Goal: Find specific page/section: Find specific page/section

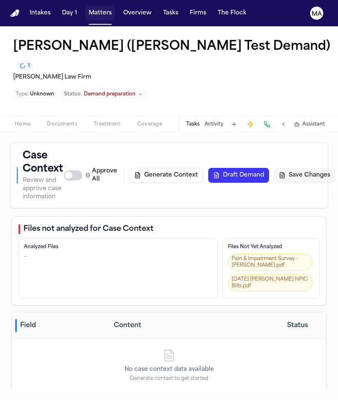
click at [86, 8] on button "Matters" at bounding box center [101, 13] width 30 height 15
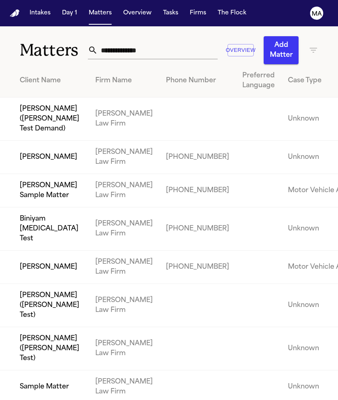
click at [116, 41] on input "text" at bounding box center [158, 50] width 120 height 18
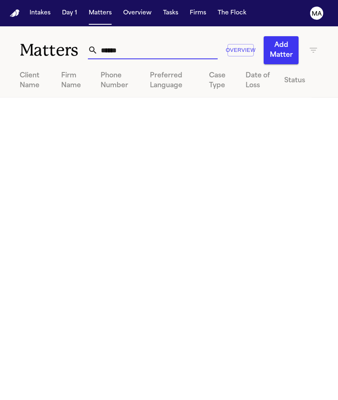
type input "******"
click at [309, 45] on icon "button" at bounding box center [314, 50] width 10 height 10
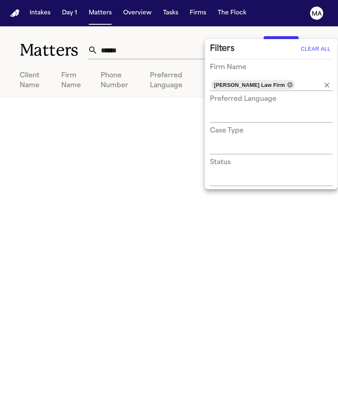
click at [287, 82] on icon at bounding box center [289, 84] width 5 height 5
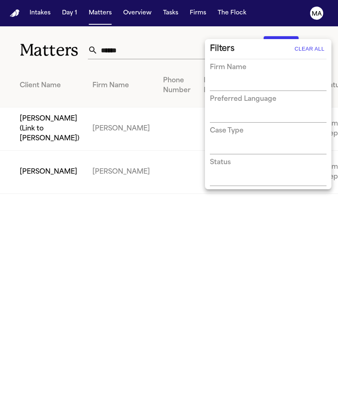
click at [137, 36] on div at bounding box center [169, 200] width 338 height 400
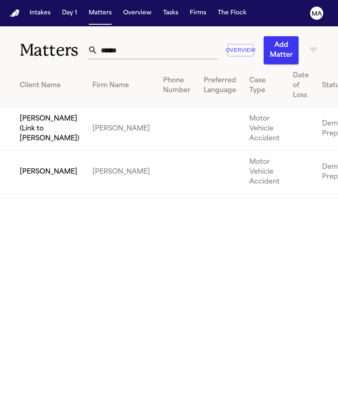
click at [50, 107] on td "[PERSON_NAME] (Link to [PERSON_NAME])" at bounding box center [43, 128] width 86 height 43
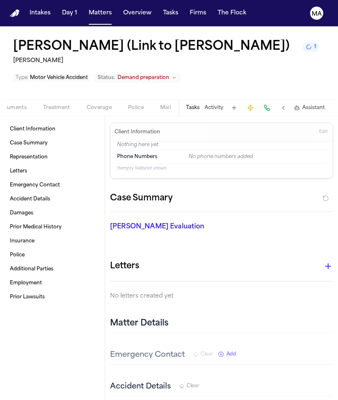
click at [259, 104] on span "Demand" at bounding box center [270, 107] width 22 height 7
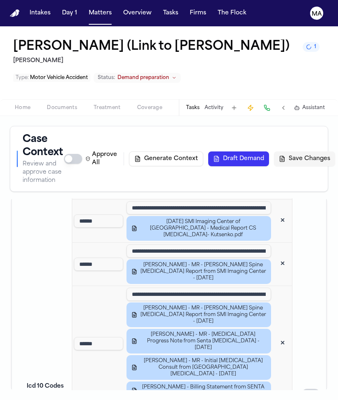
click at [47, 104] on span "Documents" at bounding box center [62, 107] width 30 height 7
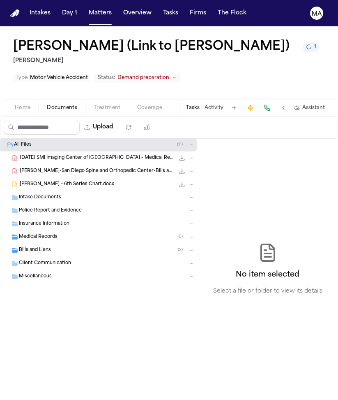
click at [56, 230] on div "Medical Records ( 6 )" at bounding box center [98, 236] width 197 height 13
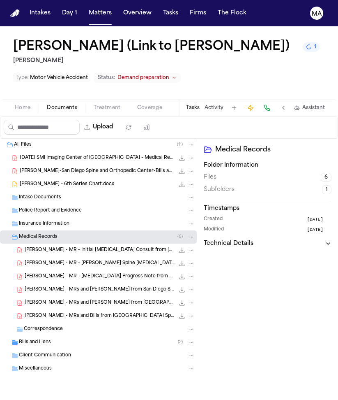
click at [56, 230] on div "Medical Records ( 6 )" at bounding box center [98, 236] width 197 height 13
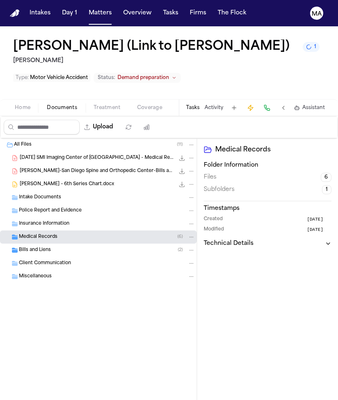
click at [45, 243] on div "Bills and Liens ( 2 )" at bounding box center [98, 249] width 197 height 13
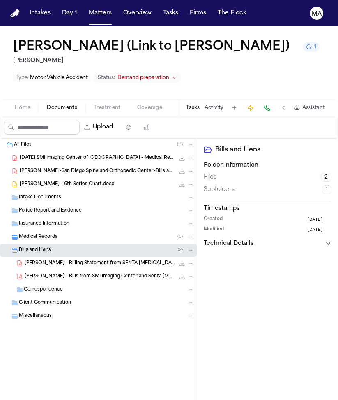
click at [45, 243] on div "Bills and Liens ( 2 )" at bounding box center [98, 249] width 197 height 13
